Goal: Information Seeking & Learning: Learn about a topic

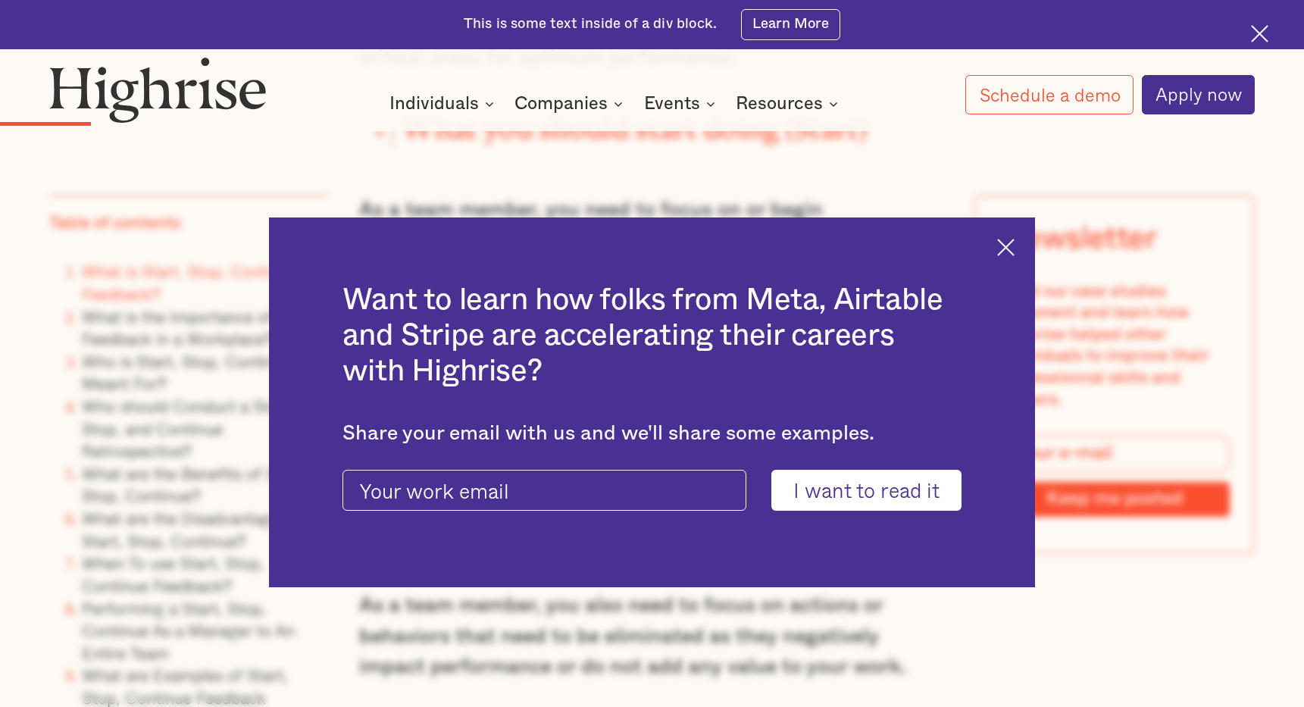
scroll to position [2123, 0]
click at [1004, 251] on img at bounding box center [1005, 247] width 17 height 17
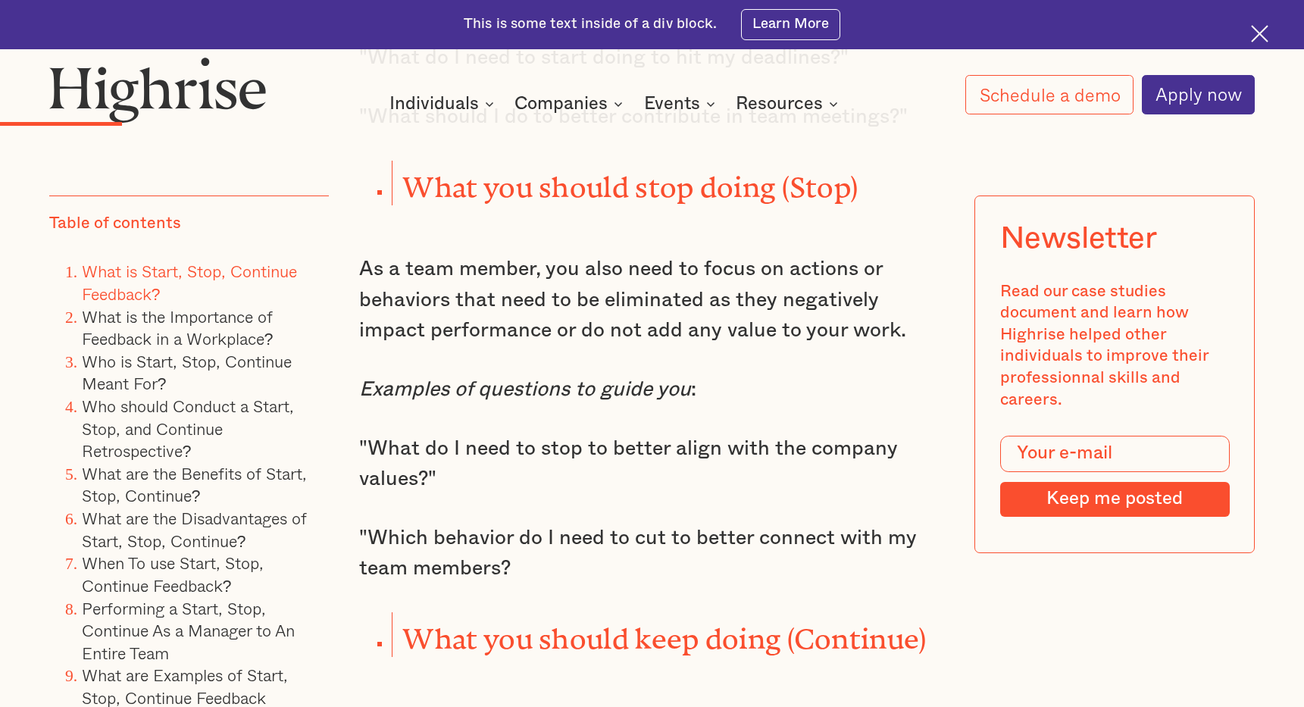
scroll to position [2462, 0]
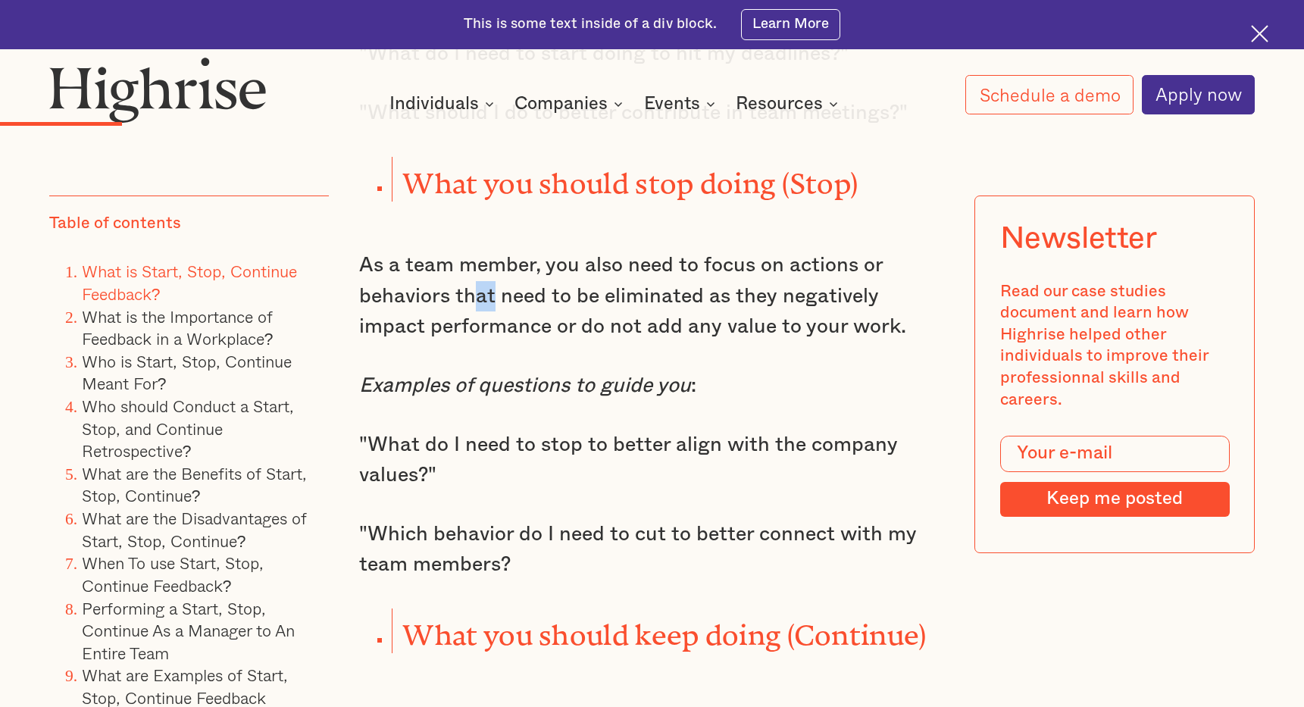
drag, startPoint x: 473, startPoint y: 270, endPoint x: 498, endPoint y: 288, distance: 30.5
click at [495, 287] on p "As a team member, you also need to focus on actions or behaviors that need to b…" at bounding box center [651, 296] width 585 height 92
click at [498, 288] on p "As a team member, you also need to focus on actions or behaviors that need to b…" at bounding box center [651, 296] width 585 height 92
drag, startPoint x: 516, startPoint y: 297, endPoint x: 526, endPoint y: 315, distance: 21.0
click at [526, 314] on p "As a team member, you also need to focus on actions or behaviors that need to b…" at bounding box center [651, 296] width 585 height 92
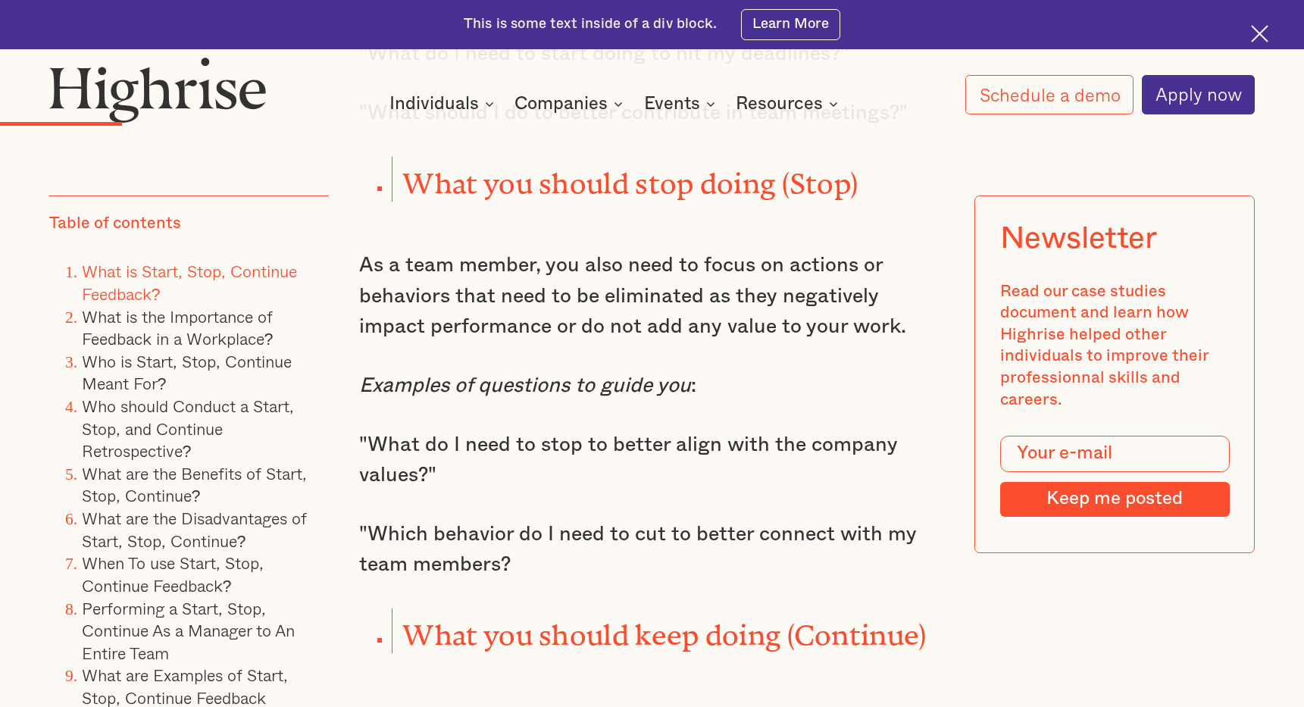
click at [526, 315] on p "As a team member, you also need to focus on actions or behaviors that need to b…" at bounding box center [651, 296] width 585 height 92
drag, startPoint x: 511, startPoint y: 365, endPoint x: 531, endPoint y: 391, distance: 32.4
click at [529, 390] on div "One of the most popular and effective ways to give feedback is the Start, Stop,…" at bounding box center [651, 342] width 585 height 2887
click at [531, 391] on div "One of the most popular and effective ways to give feedback is the Start, Stop,…" at bounding box center [651, 342] width 585 height 2887
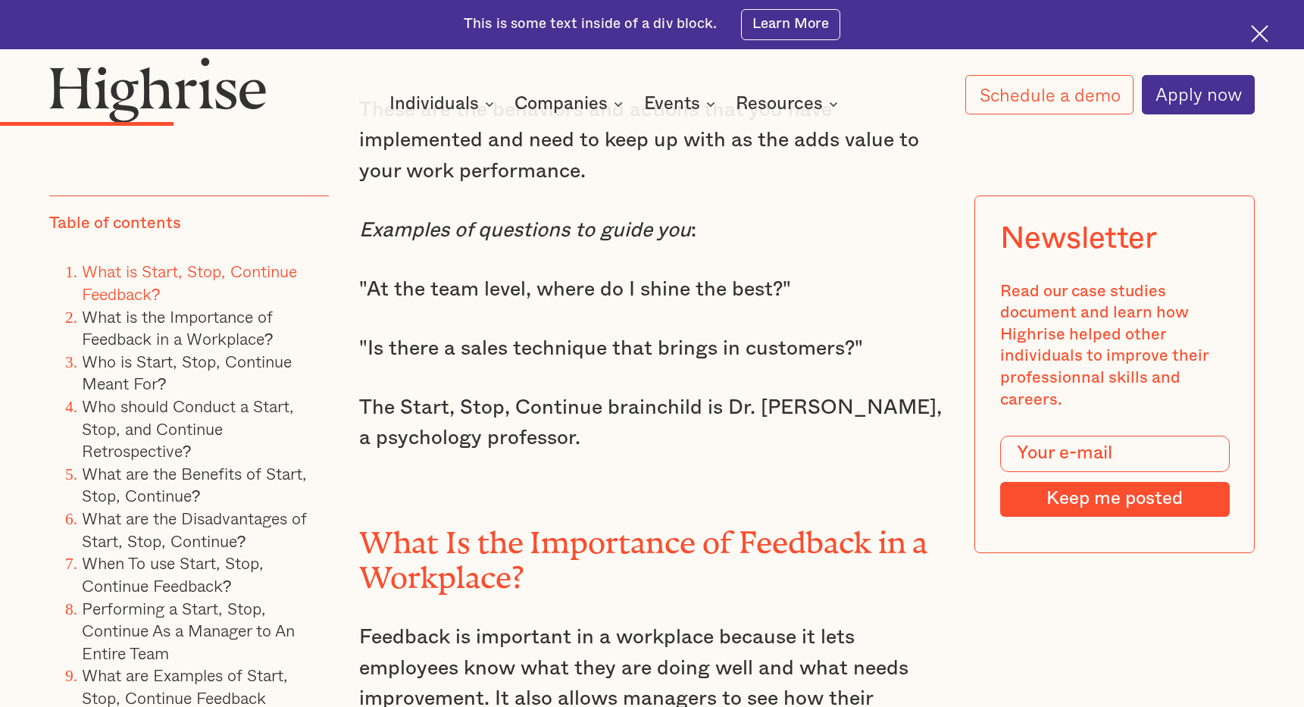
scroll to position [3078, 0]
